Goal: Navigation & Orientation: Understand site structure

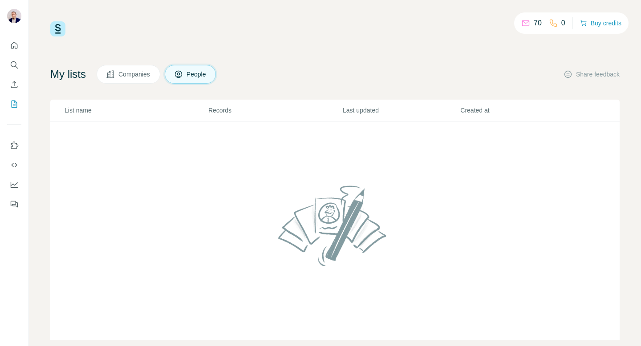
scroll to position [15, 0]
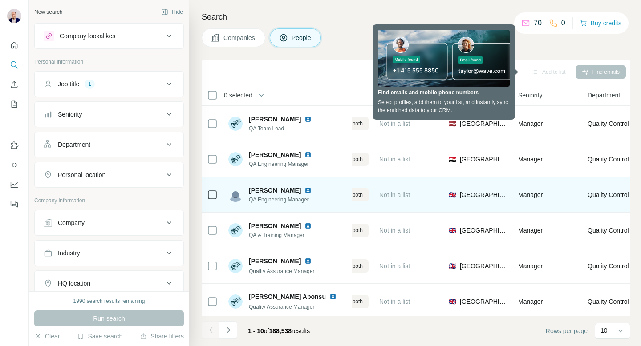
scroll to position [0, 215]
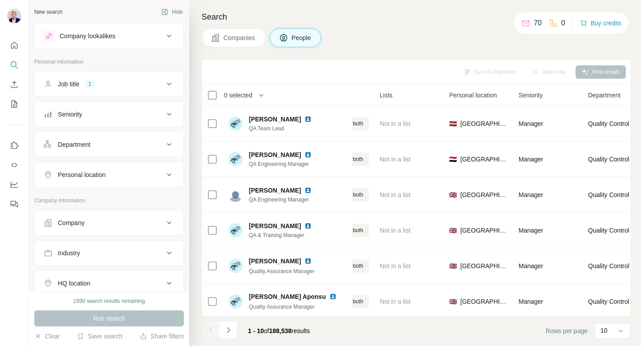
click at [461, 97] on span "Personal location" at bounding box center [473, 95] width 48 height 9
click at [608, 73] on div "Sync to Pipedrive Add to list Find emails" at bounding box center [416, 72] width 420 height 16
click at [620, 333] on icon at bounding box center [620, 331] width 9 height 9
click at [624, 268] on div "60" at bounding box center [612, 263] width 31 height 16
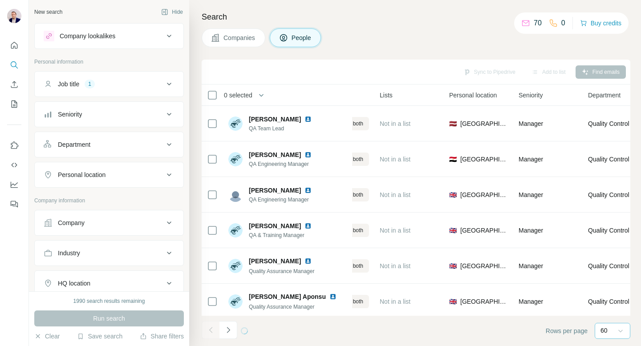
click at [471, 94] on span "Personal location" at bounding box center [473, 95] width 48 height 9
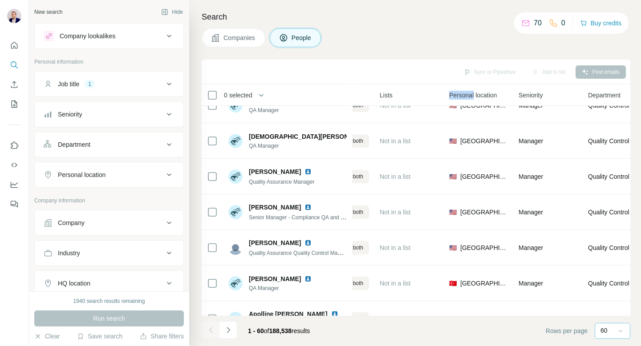
scroll to position [0, 215]
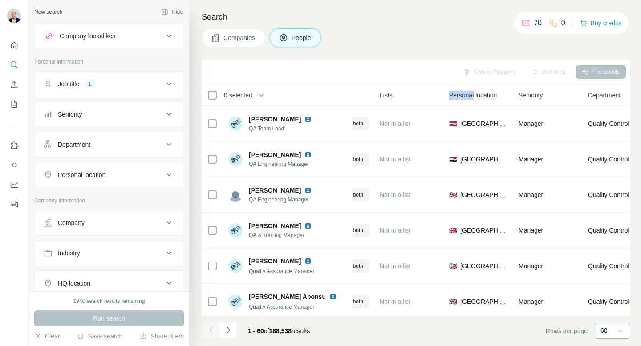
click at [306, 36] on span "People" at bounding box center [301, 37] width 20 height 9
click at [133, 40] on div "Company lookalikes" at bounding box center [104, 36] width 120 height 11
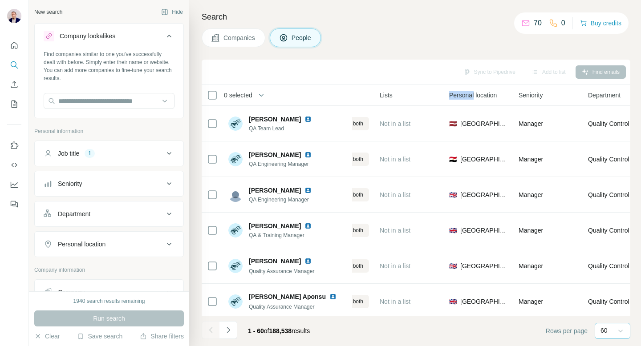
click at [133, 40] on div "Company lookalikes" at bounding box center [104, 36] width 120 height 11
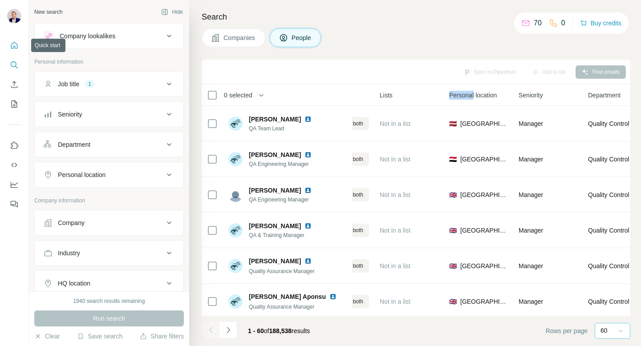
click at [13, 48] on icon "Quick start" at bounding box center [14, 45] width 7 height 7
